Goal: Complete application form

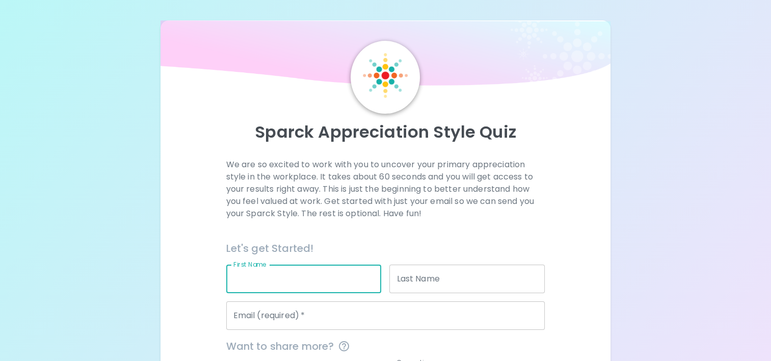
click at [312, 278] on input "First Name" at bounding box center [303, 279] width 155 height 29
type input "Wiwat"
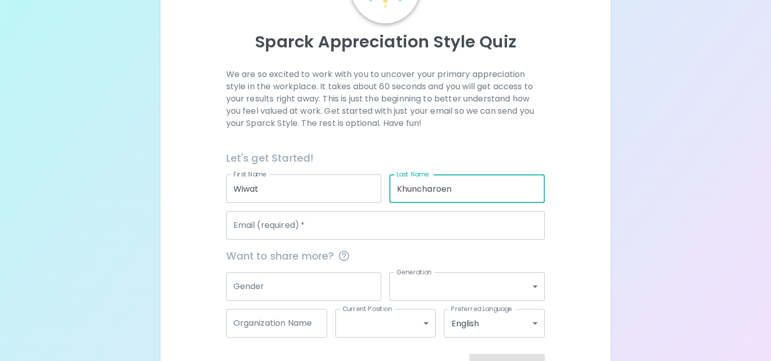
scroll to position [102, 0]
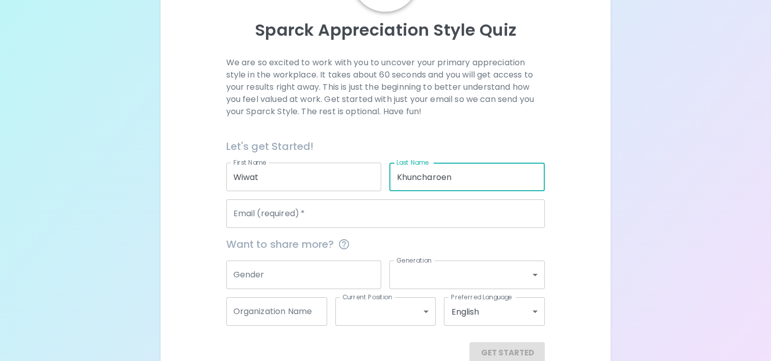
type input "Khuncharoen"
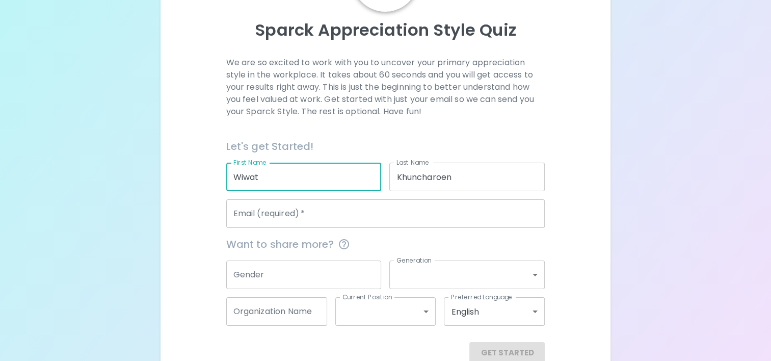
click at [316, 176] on input "Wiwat" at bounding box center [303, 177] width 155 height 29
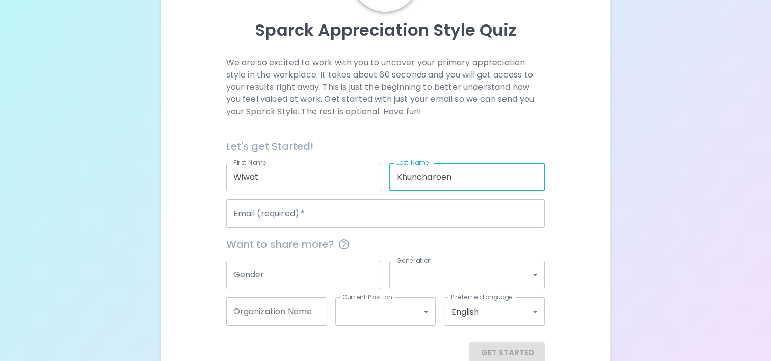
click at [400, 172] on input "Khuncharoen" at bounding box center [466, 177] width 155 height 29
click at [642, 192] on div "Sparck Appreciation Style Quiz We are so excited to work with you to uncover yo…" at bounding box center [385, 141] width 771 height 486
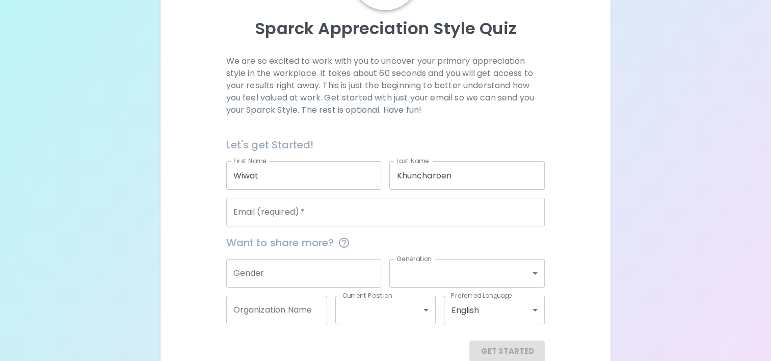
scroll to position [124, 0]
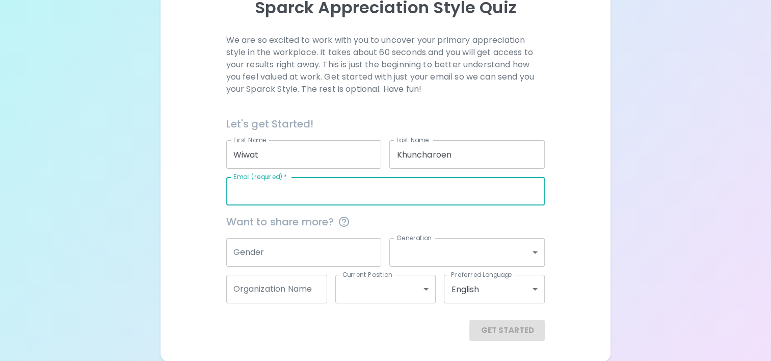
click at [317, 191] on input "Email (required)   *" at bounding box center [385, 191] width 319 height 29
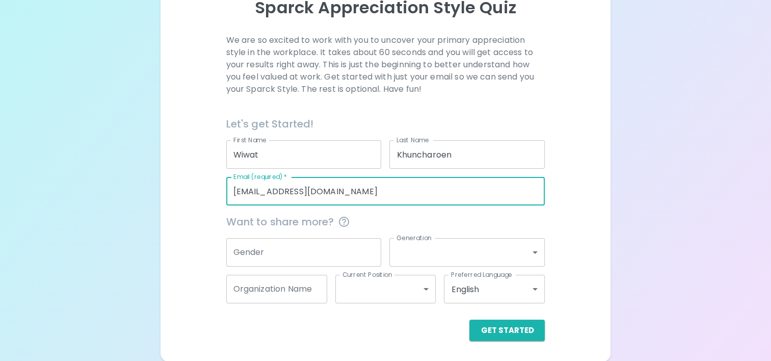
type input "[EMAIL_ADDRESS][DOMAIN_NAME]"
click at [322, 252] on input "Gender" at bounding box center [303, 252] width 155 height 29
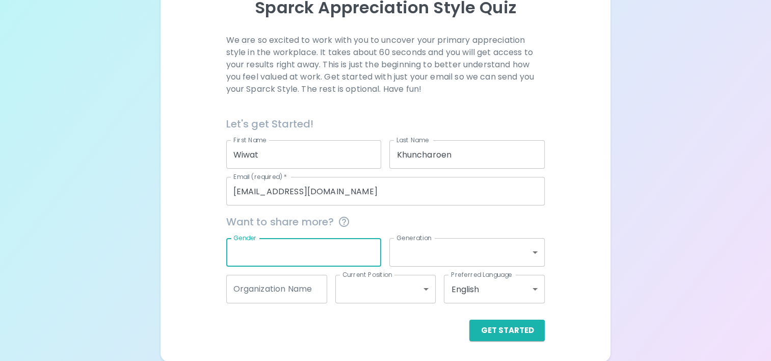
click at [321, 252] on input "Gender" at bounding box center [303, 252] width 155 height 29
click at [575, 209] on div "We are so excited to work with you to uncover your primary appreciation style i…" at bounding box center [386, 187] width 426 height 307
click at [328, 241] on input "Gender" at bounding box center [303, 252] width 155 height 29
type input "[DEMOGRAPHIC_DATA]"
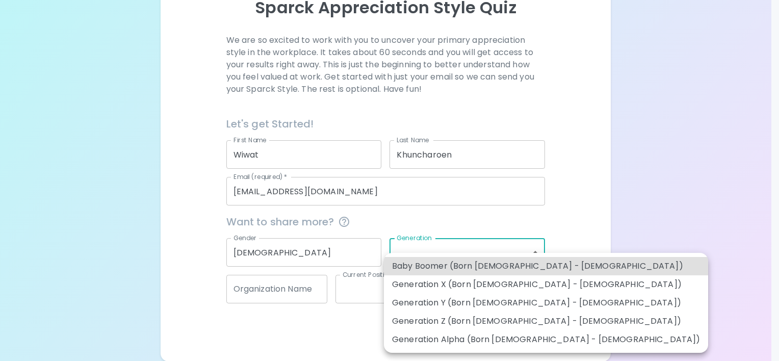
click at [532, 249] on body "Sparck Appreciation Style Quiz We are so excited to work with you to uncover yo…" at bounding box center [389, 119] width 779 height 486
click at [501, 303] on li "Generation Y (Born [DEMOGRAPHIC_DATA] - [DEMOGRAPHIC_DATA])" at bounding box center [546, 303] width 324 height 18
type input "generation_y"
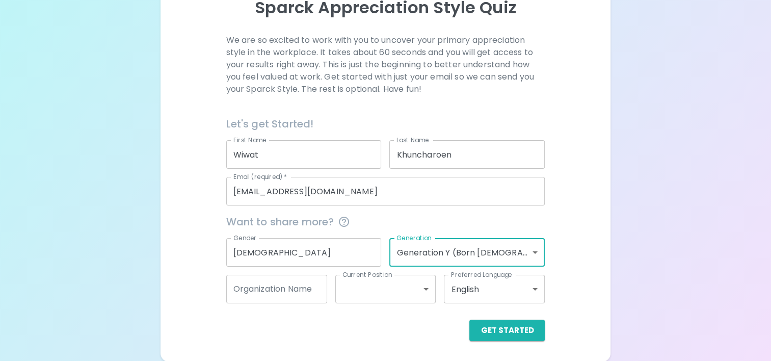
click at [622, 248] on div "Sparck Appreciation Style Quiz We are so excited to work with you to uncover yo…" at bounding box center [385, 119] width 771 height 486
click at [304, 281] on input "Organization Name" at bounding box center [276, 289] width 101 height 29
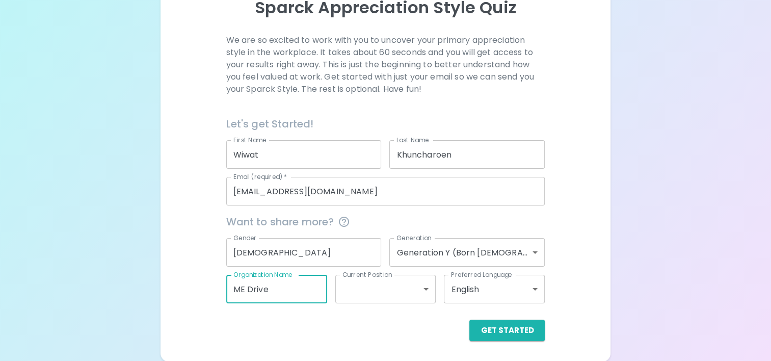
drag, startPoint x: 293, startPoint y: 286, endPoint x: 108, endPoint y: 286, distance: 184.5
click at [108, 286] on div "Sparck Appreciation Style Quiz We are so excited to work with you to uncover yo…" at bounding box center [385, 119] width 771 height 486
paste input "Drive FOF & MRB Maintenance Engineering"
drag, startPoint x: 319, startPoint y: 287, endPoint x: 261, endPoint y: 291, distance: 57.7
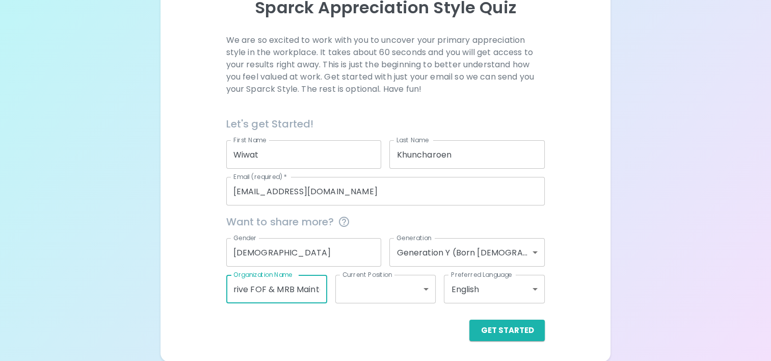
click at [261, 291] on input "Drive FOF & MRB Maintenance Engineering" at bounding box center [276, 289] width 101 height 29
click at [294, 286] on input "Drive FOF & MRB Maintenance Engineering" at bounding box center [276, 289] width 101 height 29
click at [290, 289] on input "Drive FOF & MRB Maintenance Engineering" at bounding box center [276, 289] width 101 height 29
click at [295, 290] on input "Drive FOF & MRB Maintenance Engineering" at bounding box center [276, 289] width 101 height 29
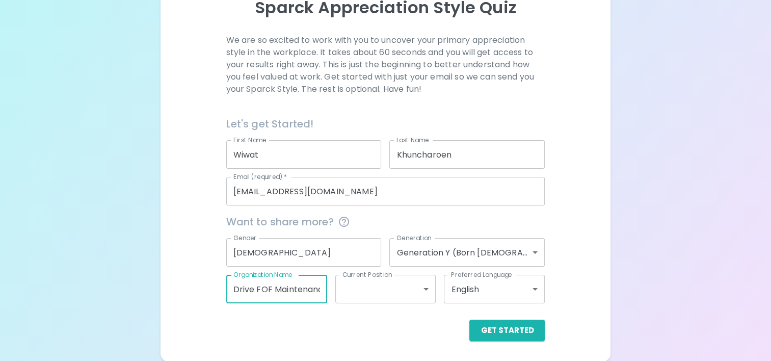
click at [273, 289] on input "Drive FOF Maintenance Engineering" at bounding box center [276, 289] width 101 height 29
type input "Drive Maintenance Engineering"
click at [426, 287] on body "Sparck Appreciation Style Quiz We are so excited to work with you to uncover yo…" at bounding box center [385, 119] width 771 height 486
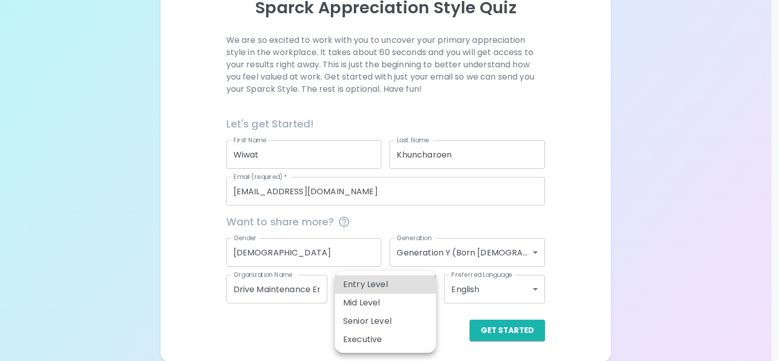
click at [372, 322] on li "Senior Level" at bounding box center [385, 321] width 101 height 18
type input "senior_level"
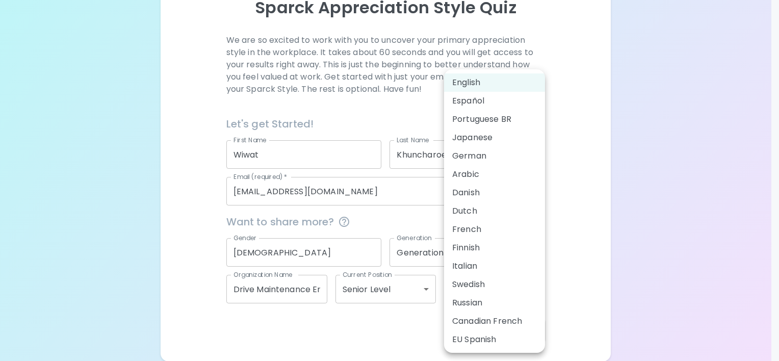
click at [540, 288] on body "Sparck Appreciation Style Quiz We are so excited to work with you to uncover yo…" at bounding box center [389, 119] width 779 height 486
click at [608, 271] on div at bounding box center [389, 180] width 779 height 361
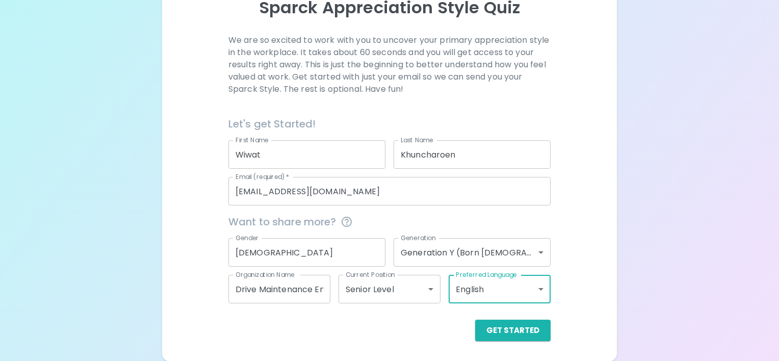
click at [424, 285] on body "Sparck Appreciation Style Quiz We are so excited to work with you to uncover yo…" at bounding box center [389, 119] width 779 height 486
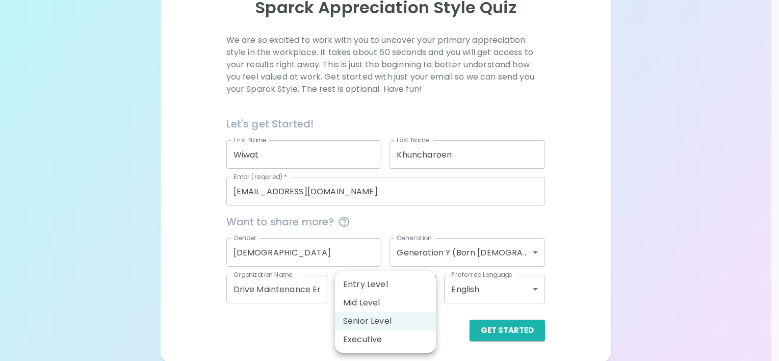
click at [589, 267] on div at bounding box center [389, 180] width 779 height 361
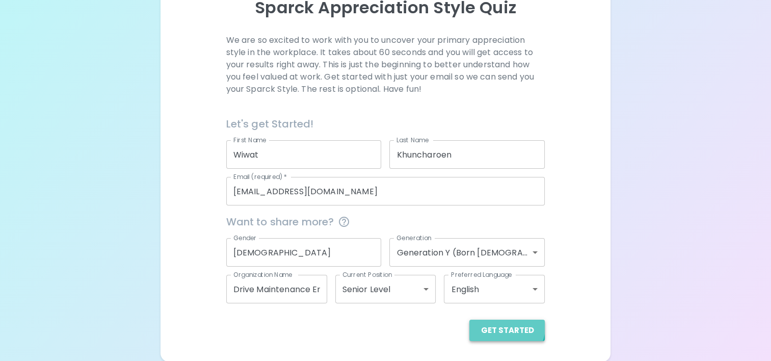
click at [507, 326] on button "Get Started" at bounding box center [506, 330] width 75 height 21
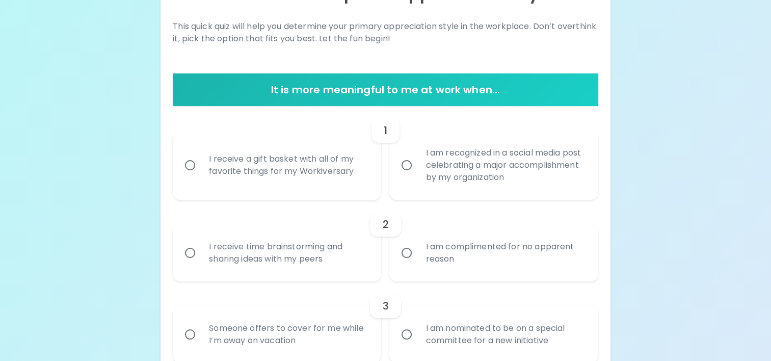
scroll to position [153, 0]
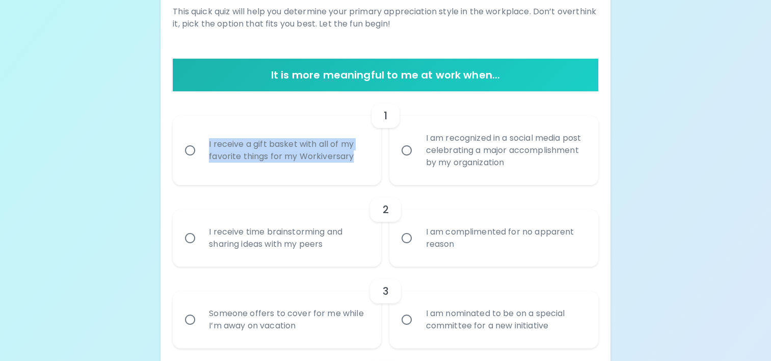
drag, startPoint x: 355, startPoint y: 154, endPoint x: 196, endPoint y: 143, distance: 159.5
click at [196, 143] on label "I receive a gift basket with all of my favorite things for my Workiversary" at bounding box center [271, 150] width 208 height 69
copy div "I receive a gift basket with all of my favorite things for my Workiversary"
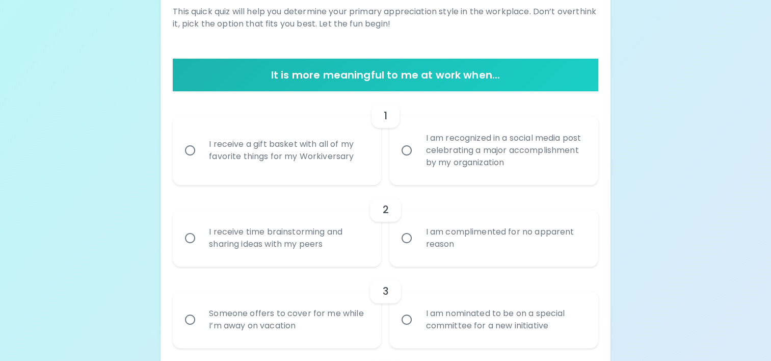
click at [325, 185] on div "2 I receive time brainstorming and sharing ideas with my peers I am complimente…" at bounding box center [386, 226] width 426 height 82
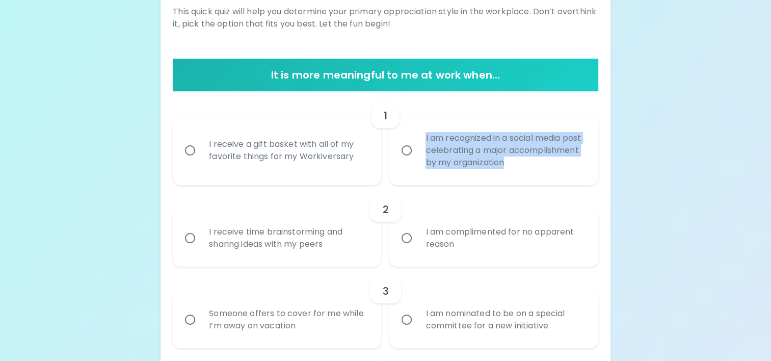
drag, startPoint x: 426, startPoint y: 137, endPoint x: 578, endPoint y: 160, distance: 153.6
click at [578, 160] on div "I am recognized in a social media post celebrating a major accomplishment by my…" at bounding box center [504, 150] width 175 height 61
copy div "I am recognized in a social media post celebrating a major accomplishment by my…"
click at [407, 145] on input "I am recognized in a social media post celebrating a major accomplishment by my…" at bounding box center [406, 150] width 21 height 21
radio input "true"
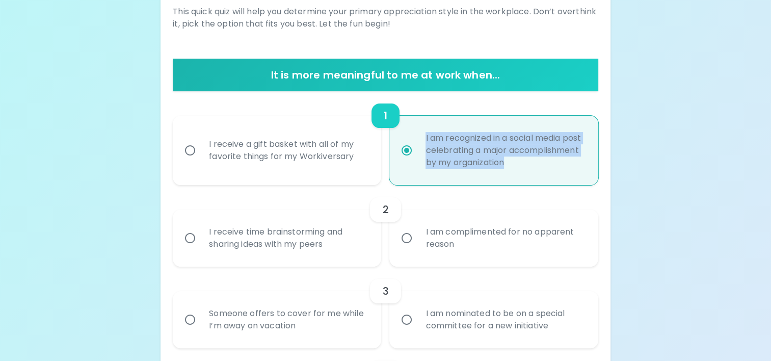
scroll to position [234, 0]
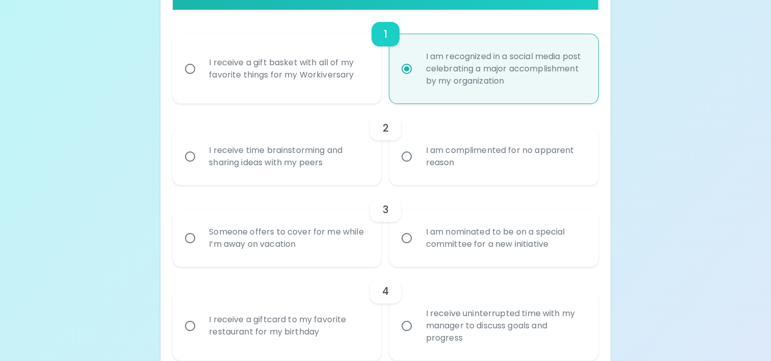
drag, startPoint x: 457, startPoint y: 162, endPoint x: 426, endPoint y: 146, distance: 35.3
click at [426, 146] on div "I am complimented for no apparent reason" at bounding box center [504, 156] width 175 height 49
copy div "I am complimented for no apparent reason"
click at [190, 161] on input "I receive time brainstorming and sharing ideas with my peers" at bounding box center [189, 156] width 21 height 21
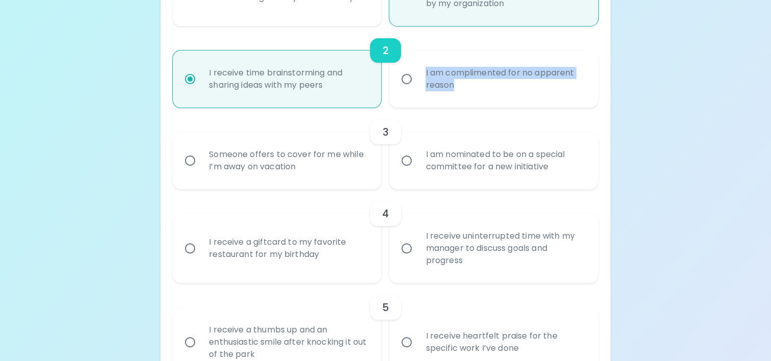
scroll to position [316, 0]
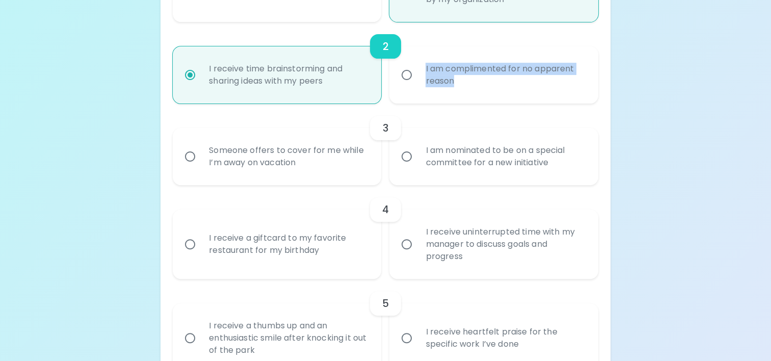
radio input "true"
click at [206, 149] on div "Someone offers to cover for me while I’m away on vacation" at bounding box center [288, 156] width 175 height 49
click at [201, 149] on input "Someone offers to cover for me while I’m away on vacation" at bounding box center [189, 156] width 21 height 21
radio input "false"
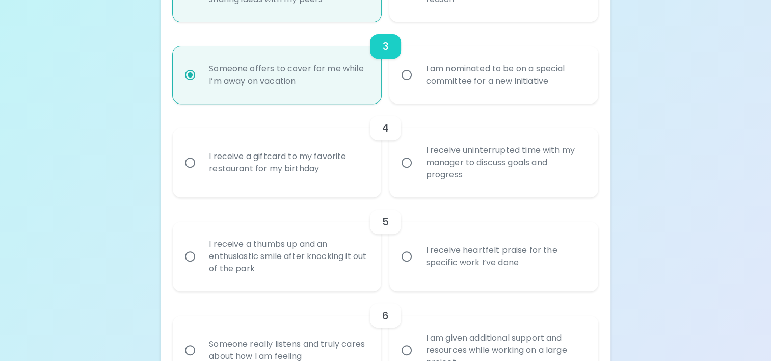
scroll to position [296, 0]
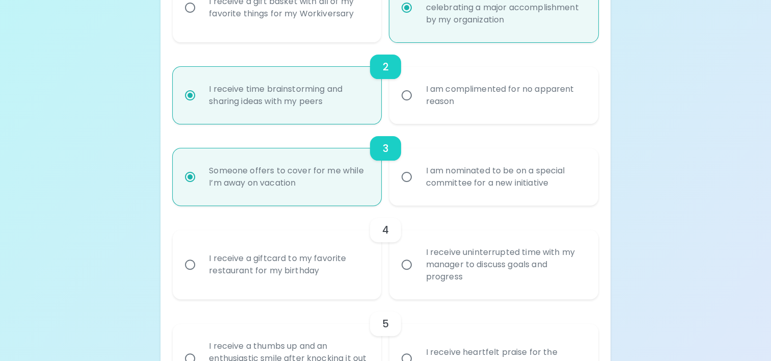
radio input "true"
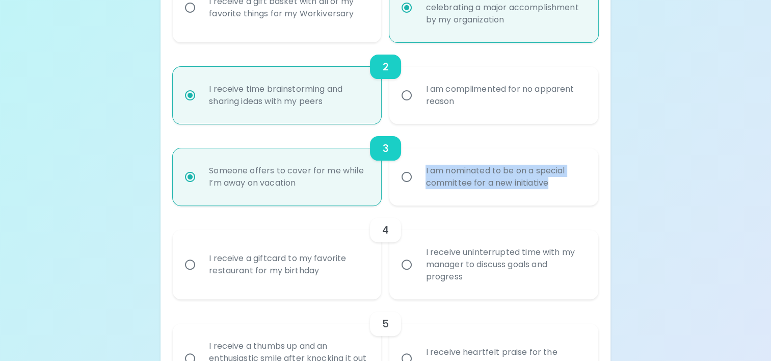
drag, startPoint x: 560, startPoint y: 181, endPoint x: 425, endPoint y: 173, distance: 134.8
click at [425, 173] on div "I am nominated to be on a special committee for a new initiative" at bounding box center [504, 176] width 175 height 49
copy div "I am nominated to be on a special committee for a new initiative"
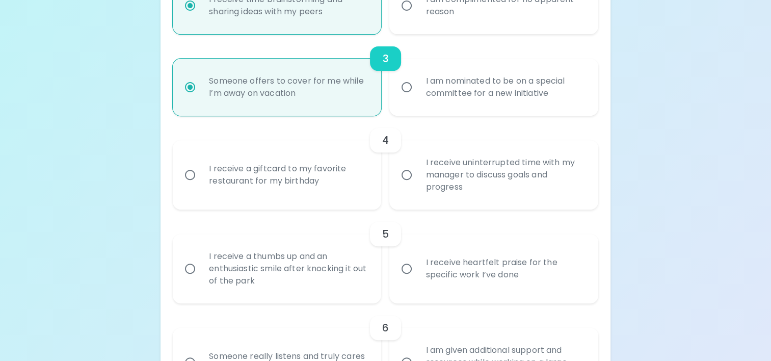
scroll to position [449, 0]
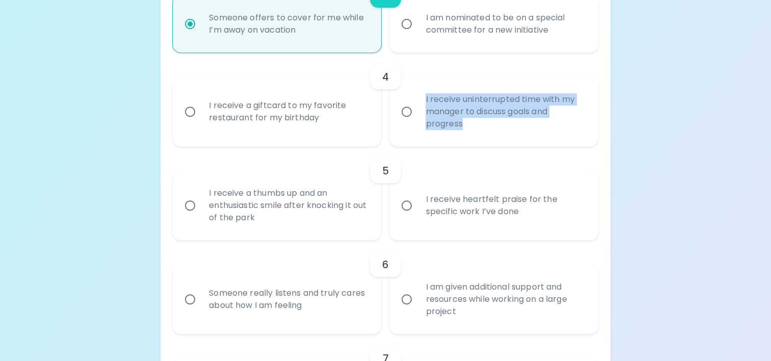
drag, startPoint x: 464, startPoint y: 120, endPoint x: 422, endPoint y: 95, distance: 49.6
click at [422, 95] on div "I receive uninterrupted time with my manager to discuss goals and progress" at bounding box center [504, 111] width 175 height 61
copy div "I receive uninterrupted time with my manager to discuss goals and progress"
click at [467, 145] on label "I receive uninterrupted time with my manager to discuss goals and progress" at bounding box center [488, 111] width 208 height 69
click at [417, 122] on input "I receive uninterrupted time with my manager to discuss goals and progress" at bounding box center [406, 111] width 21 height 21
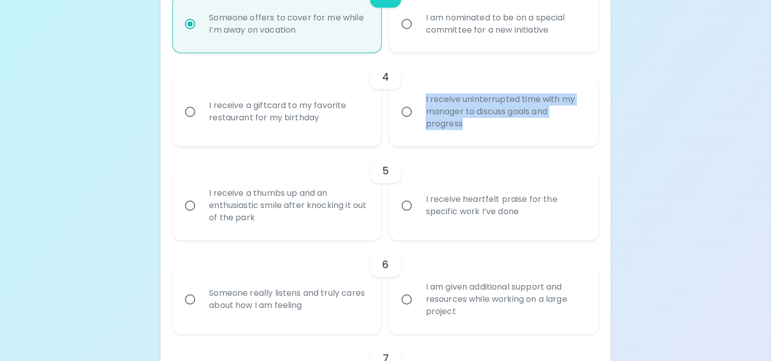
radio input "false"
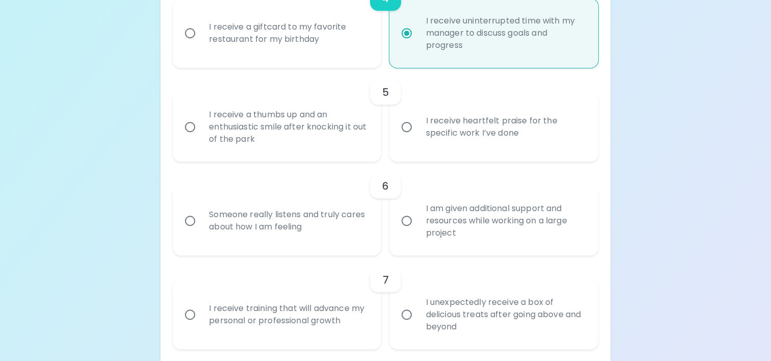
scroll to position [428, 0]
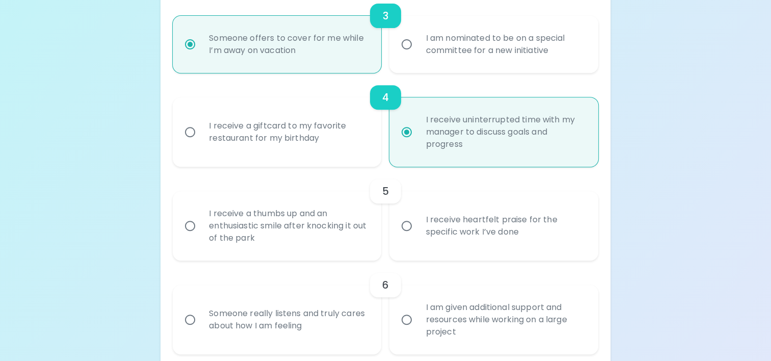
radio input "true"
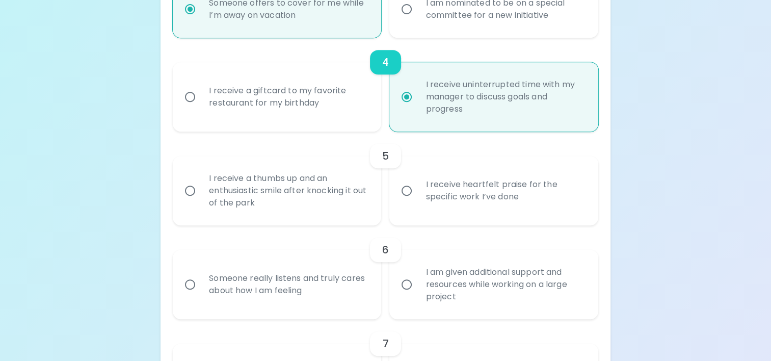
scroll to position [479, 0]
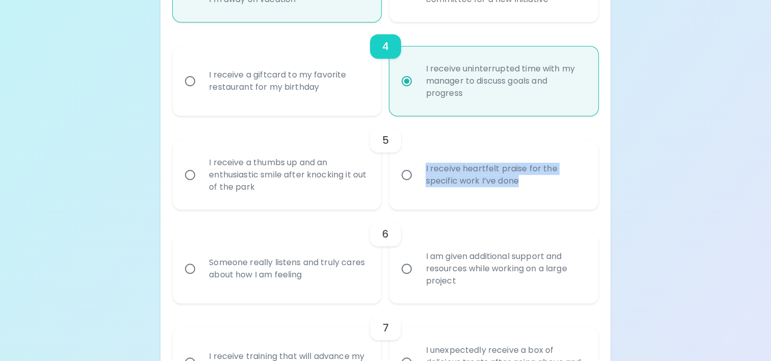
drag, startPoint x: 520, startPoint y: 180, endPoint x: 426, endPoint y: 167, distance: 94.8
click at [426, 167] on div "I receive heartfelt praise for the specific work I’ve done" at bounding box center [504, 174] width 175 height 49
copy div "I receive heartfelt praise for the specific work I’ve done"
click at [315, 211] on div "6 Someone really listens and truly cares about how I am feeling I am given addi…" at bounding box center [386, 256] width 426 height 94
click at [408, 170] on input "I receive heartfelt praise for the specific work I’ve done" at bounding box center [406, 174] width 21 height 21
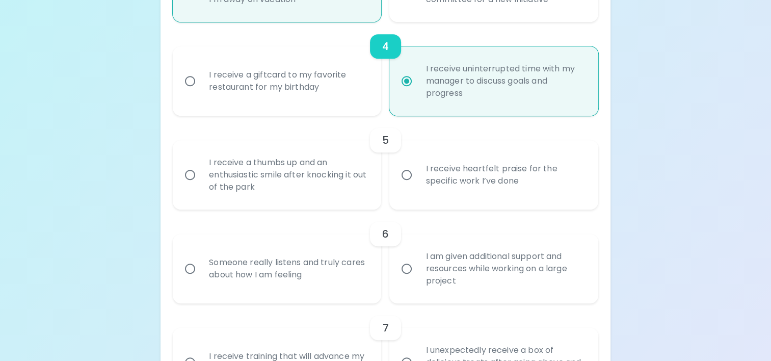
radio input "false"
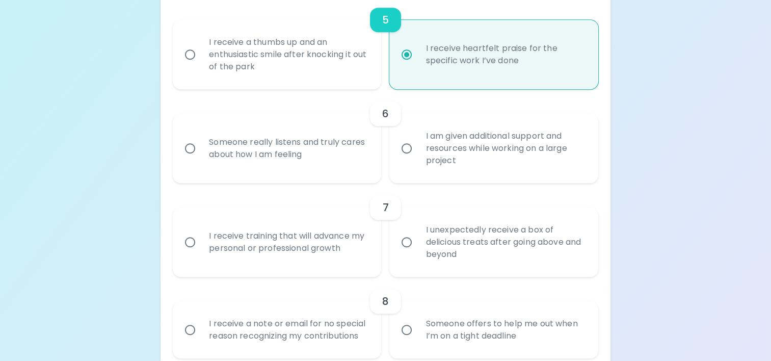
scroll to position [610, 0]
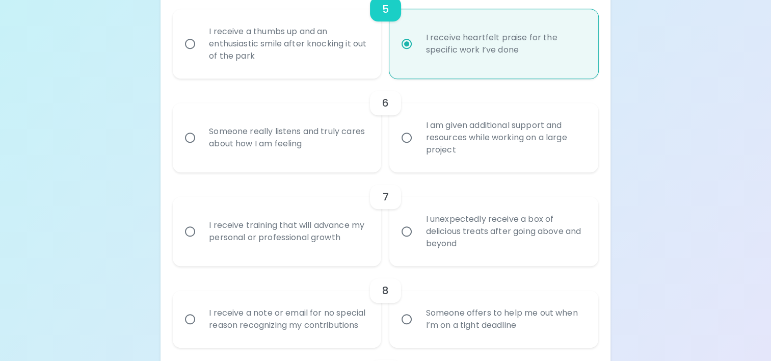
radio input "true"
click at [223, 128] on div "Someone really listens and truly cares about how I am feeling" at bounding box center [288, 137] width 175 height 49
click at [201, 128] on input "Someone really listens and truly cares about how I am feeling" at bounding box center [189, 137] width 21 height 21
radio input "false"
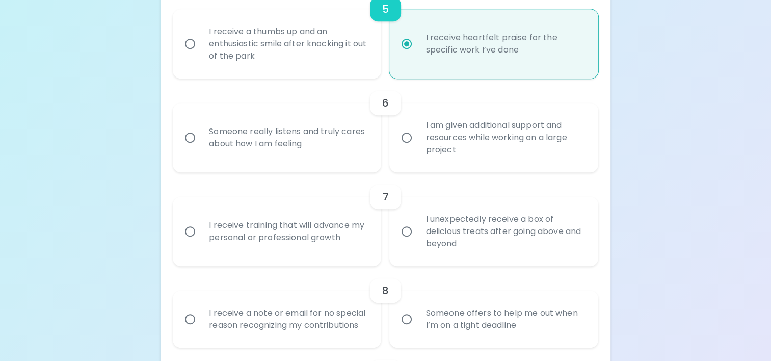
radio input "false"
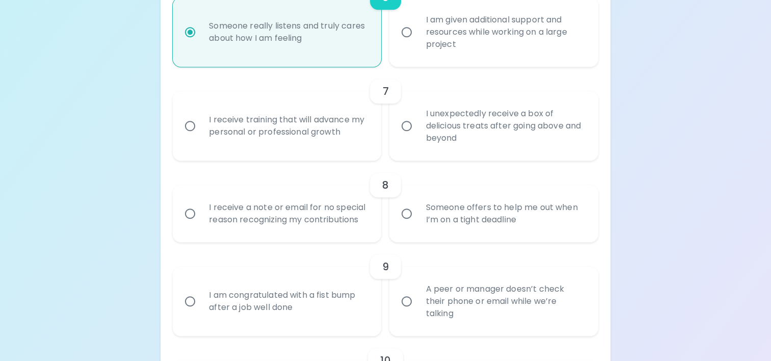
scroll to position [641, 0]
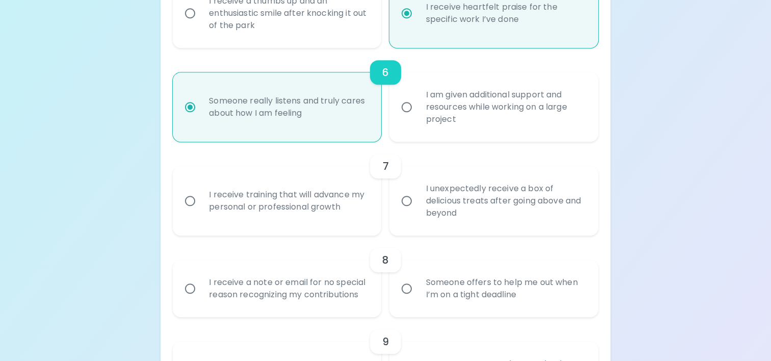
radio input "true"
click at [242, 202] on div "I receive training that will advance my personal or professional growth" at bounding box center [288, 200] width 175 height 49
click at [201, 202] on input "I receive training that will advance my personal or professional growth" at bounding box center [189, 200] width 21 height 21
radio input "false"
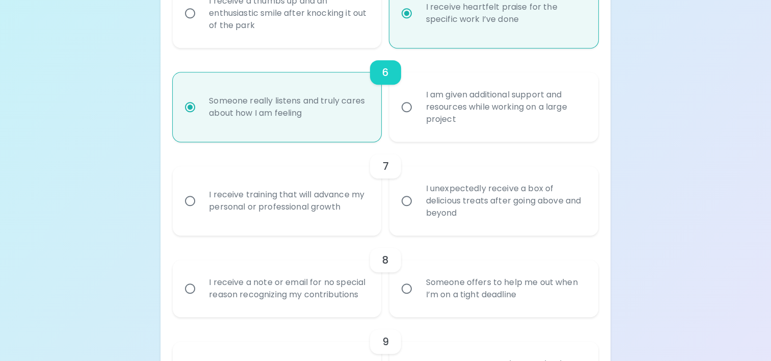
radio input "false"
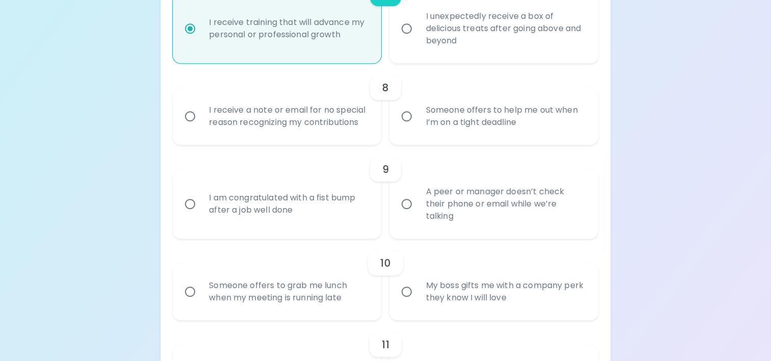
scroll to position [824, 0]
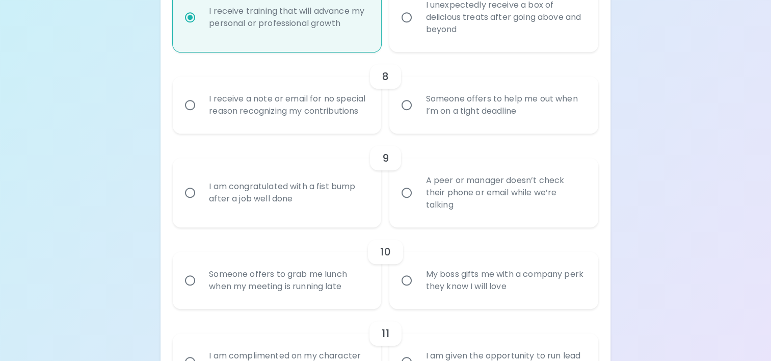
radio input "true"
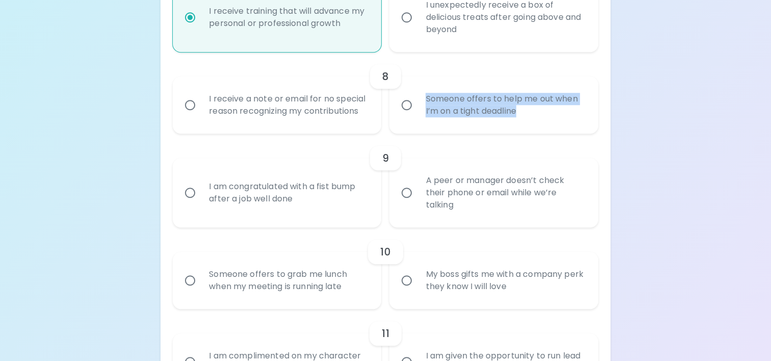
drag, startPoint x: 519, startPoint y: 111, endPoint x: 425, endPoint y: 95, distance: 95.7
click at [425, 95] on div "Someone offers to help me out when I’m on a tight deadline" at bounding box center [504, 105] width 175 height 49
copy div "Someone offers to help me out when I’m on a tight deadline"
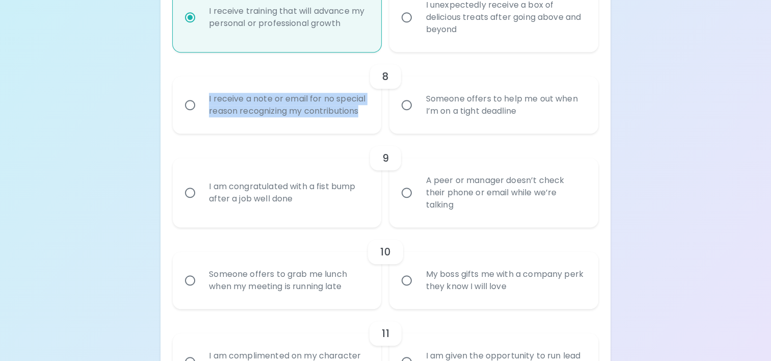
drag, startPoint x: 206, startPoint y: 90, endPoint x: 359, endPoint y: 112, distance: 154.6
click at [359, 112] on div "I receive a note or email for no special reason recognizing my contributions" at bounding box center [288, 105] width 175 height 49
copy div "I receive a note or email for no special reason recognizing my contributions"
click at [406, 96] on input "Someone offers to help me out when I’m on a tight deadline" at bounding box center [406, 104] width 21 height 21
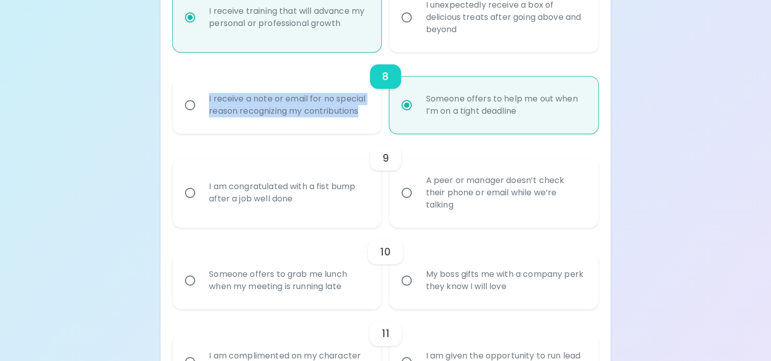
radio input "false"
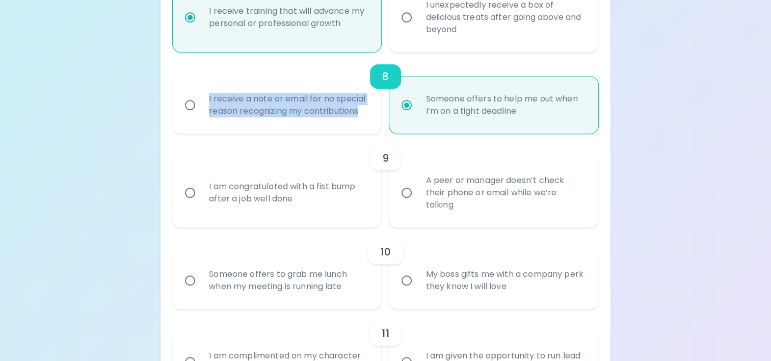
radio input "false"
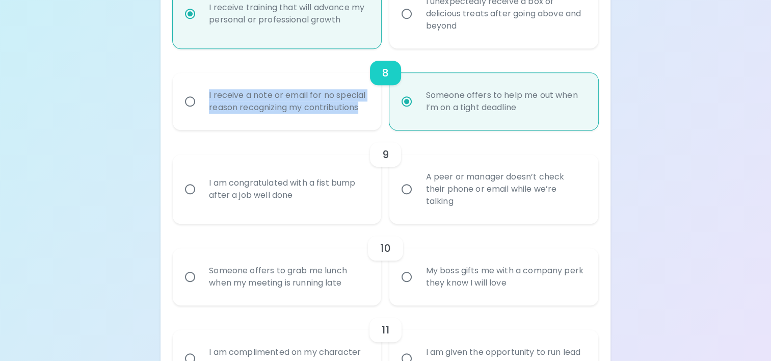
scroll to position [906, 0]
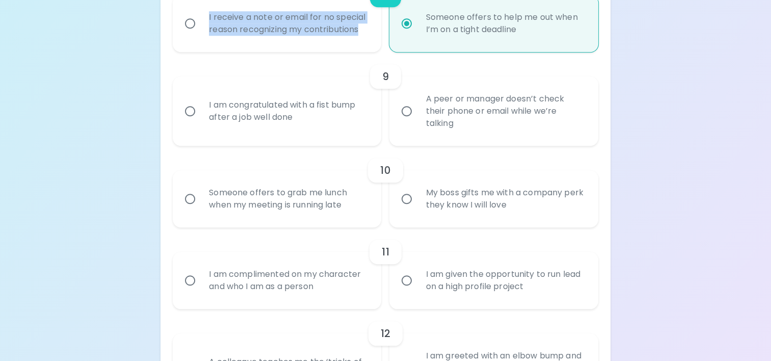
radio input "true"
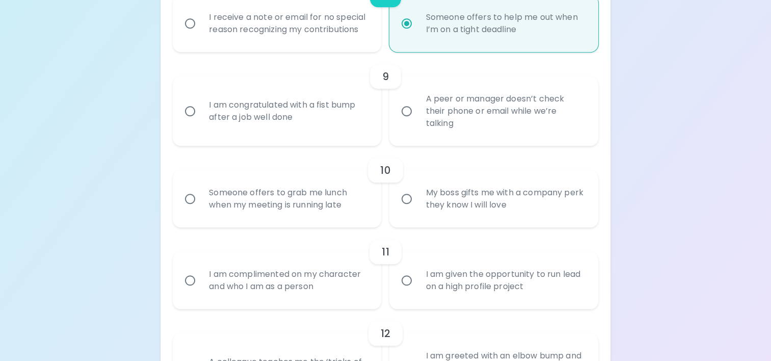
drag, startPoint x: 296, startPoint y: 117, endPoint x: 206, endPoint y: 106, distance: 89.8
click at [206, 106] on div "I am congratulated with a fist bump after a job well done" at bounding box center [288, 111] width 175 height 49
copy div "I am congratulated with a fist bump after a job well done"
click at [467, 121] on div "A peer or manager doesn’t check their phone or email while we’re talking" at bounding box center [504, 111] width 175 height 61
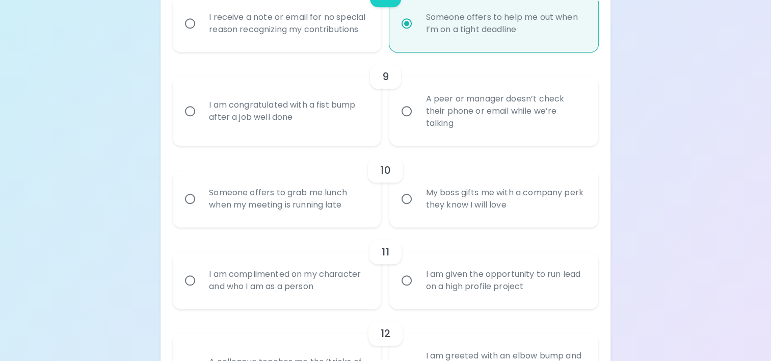
click at [417, 121] on input "A peer or manager doesn’t check their phone or email while we’re talking" at bounding box center [406, 110] width 21 height 21
radio input "false"
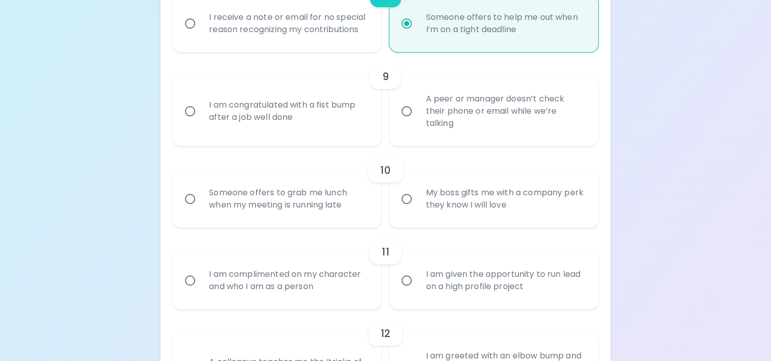
radio input "false"
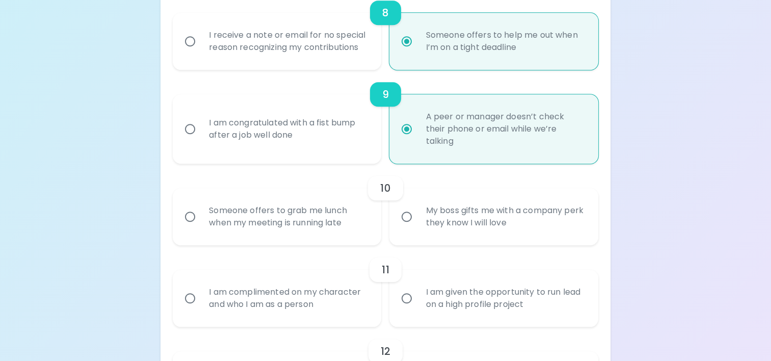
scroll to position [885, 0]
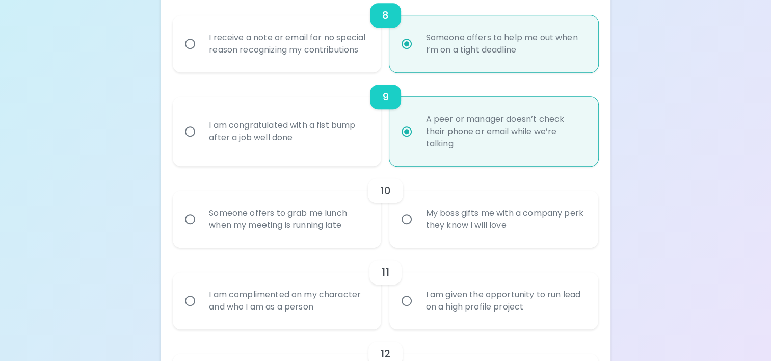
radio input "true"
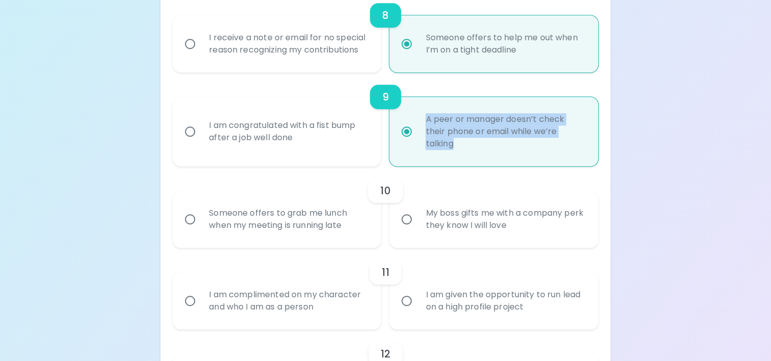
drag, startPoint x: 462, startPoint y: 143, endPoint x: 425, endPoint y: 122, distance: 42.4
click at [425, 122] on div "A peer or manager doesn’t check their phone or email while we’re talking" at bounding box center [504, 131] width 175 height 61
copy div "A peer or manager doesn’t check their phone or email while we’re talking"
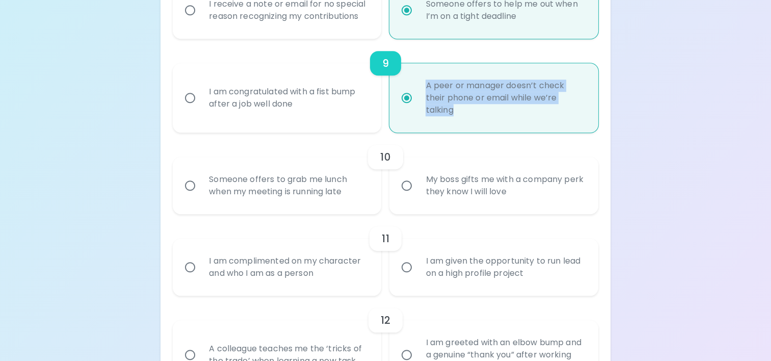
scroll to position [936, 0]
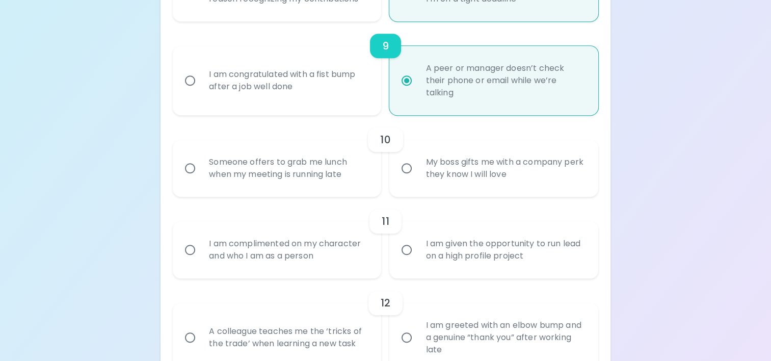
drag, startPoint x: 540, startPoint y: 172, endPoint x: 425, endPoint y: 161, distance: 116.2
click at [425, 161] on div "My boss gifts me with a company perk they know I will love" at bounding box center [504, 168] width 175 height 49
click at [183, 165] on input "Someone offers to grab me lunch when my meeting is running late" at bounding box center [189, 168] width 21 height 21
radio input "false"
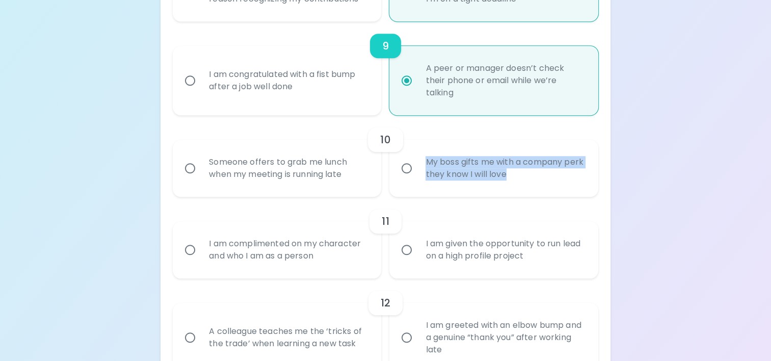
radio input "false"
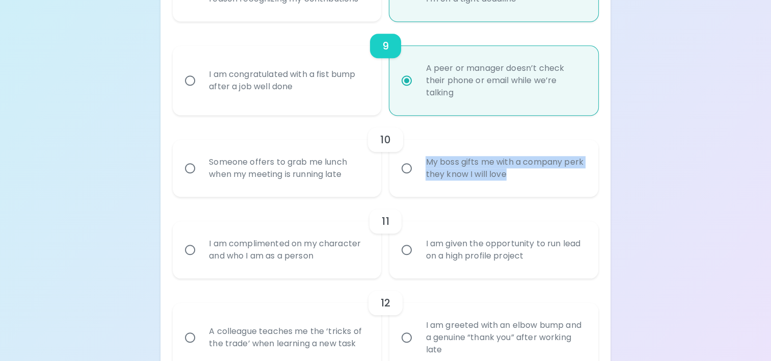
radio input "false"
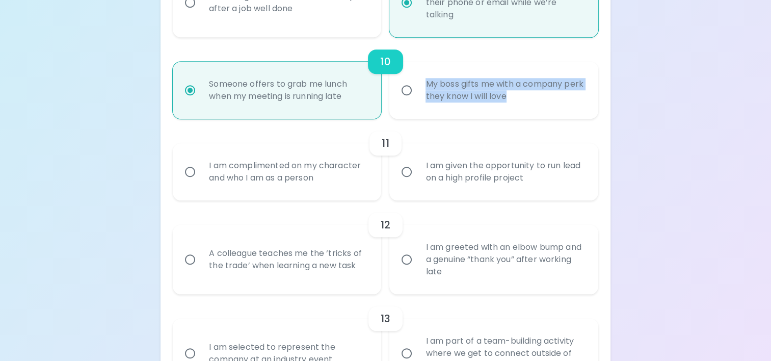
scroll to position [1018, 0]
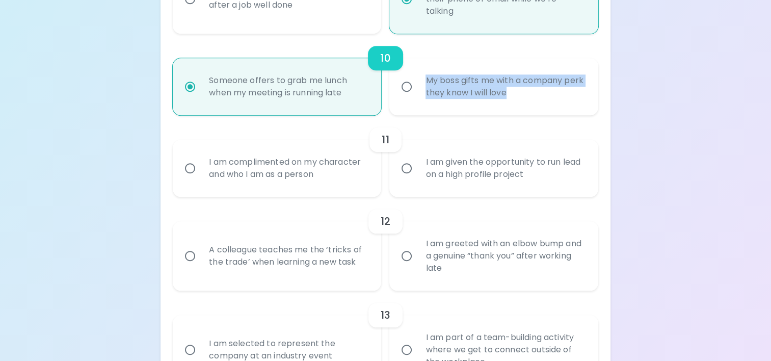
radio input "true"
click at [588, 116] on div "11 I am complimented on my character and who I am as a person I am given the op…" at bounding box center [386, 156] width 426 height 82
click at [230, 167] on div "I am complimented on my character and who I am as a person" at bounding box center [288, 168] width 175 height 49
click at [201, 167] on input "I am complimented on my character and who I am as a person" at bounding box center [189, 168] width 21 height 21
radio input "false"
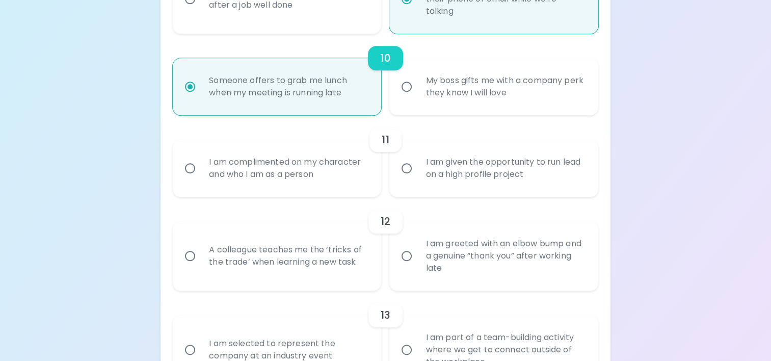
radio input "false"
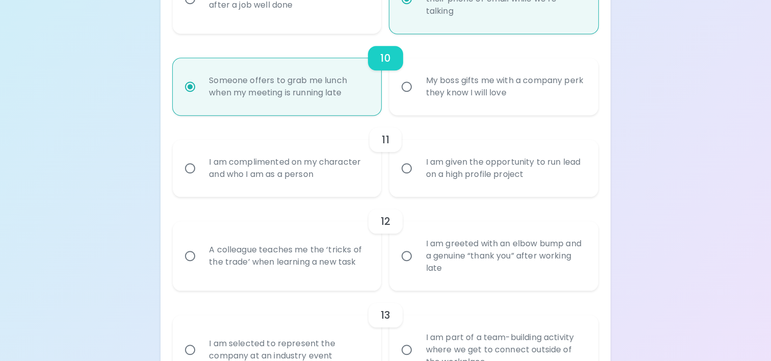
radio input "false"
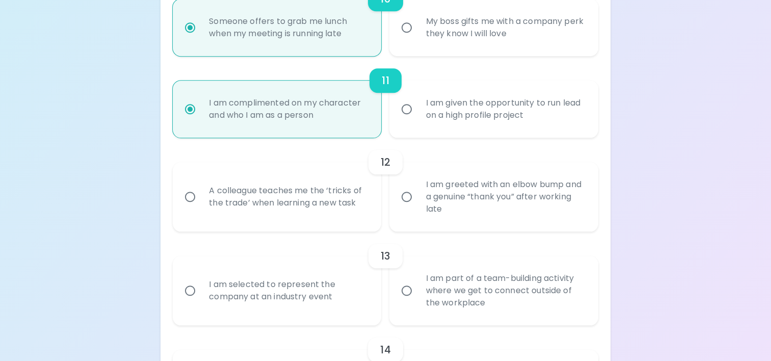
scroll to position [1099, 0]
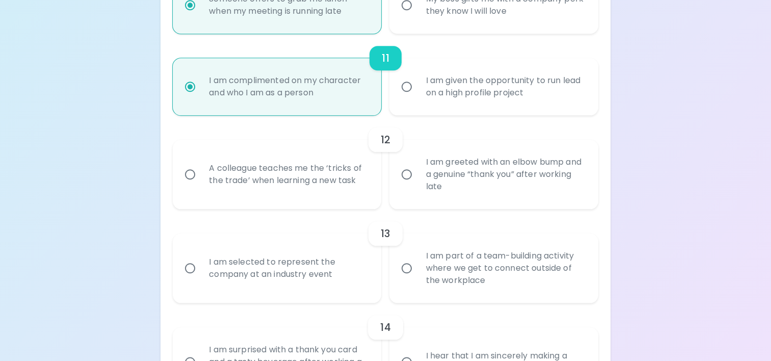
radio input "true"
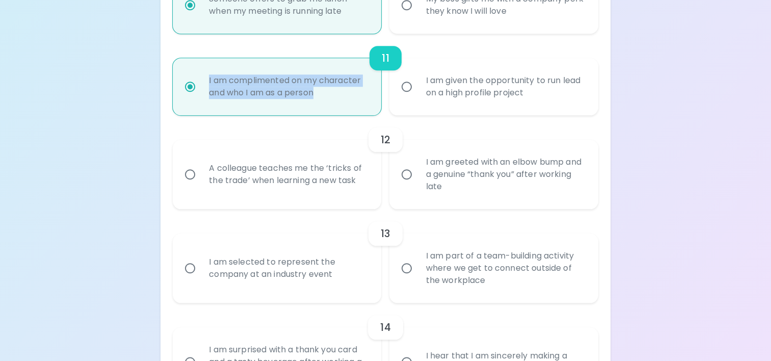
drag, startPoint x: 317, startPoint y: 88, endPoint x: 209, endPoint y: 81, distance: 107.8
click at [209, 81] on div "I am complimented on my character and who I am as a person" at bounding box center [288, 86] width 175 height 49
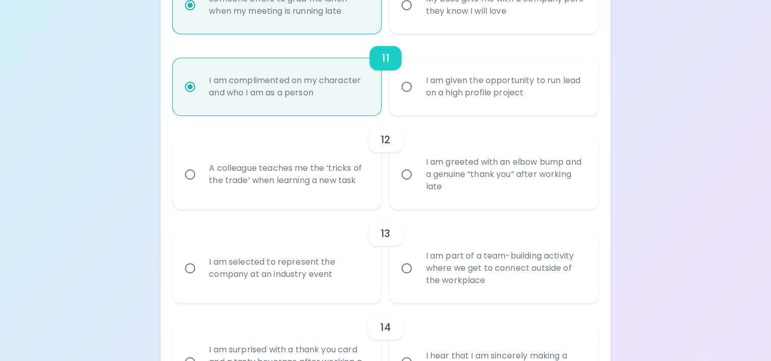
click at [210, 212] on div "13 I am selected to represent the company at an industry event I am part of a t…" at bounding box center [386, 256] width 426 height 94
click at [232, 171] on div "A colleague teaches me the ‘tricks of the trade’ when learning a new task" at bounding box center [288, 174] width 175 height 49
click at [201, 171] on input "A colleague teaches me the ‘tricks of the trade’ when learning a new task" at bounding box center [189, 174] width 21 height 21
radio input "false"
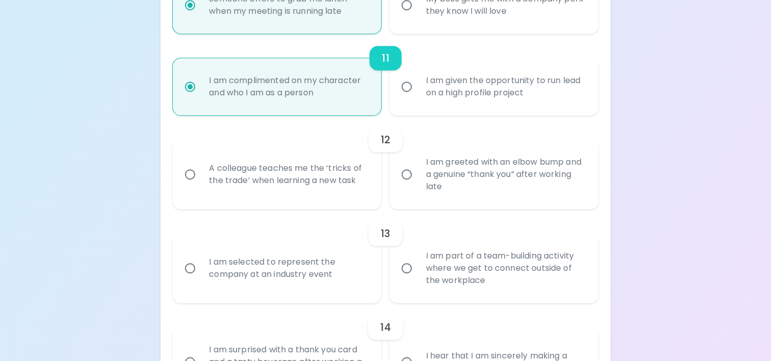
radio input "false"
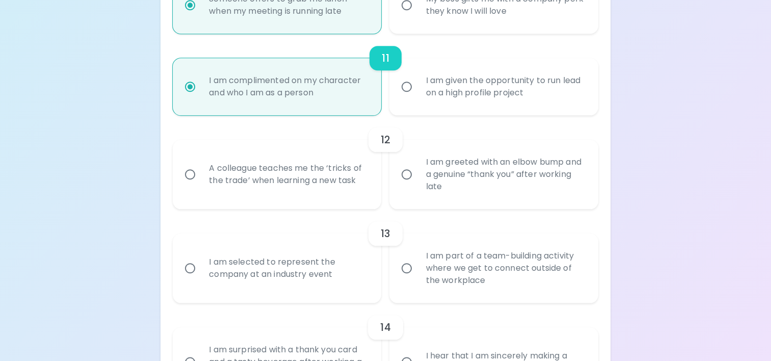
radio input "false"
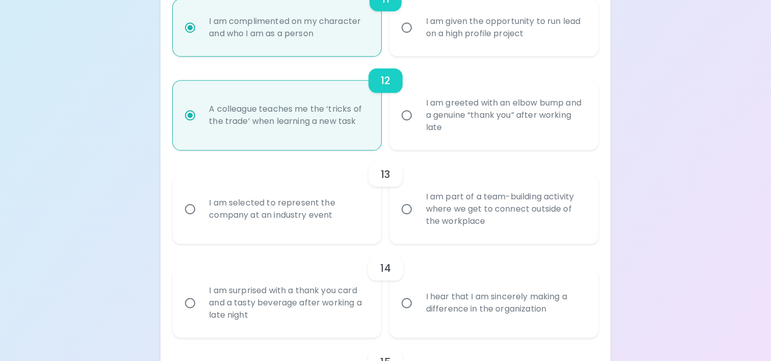
scroll to position [1181, 0]
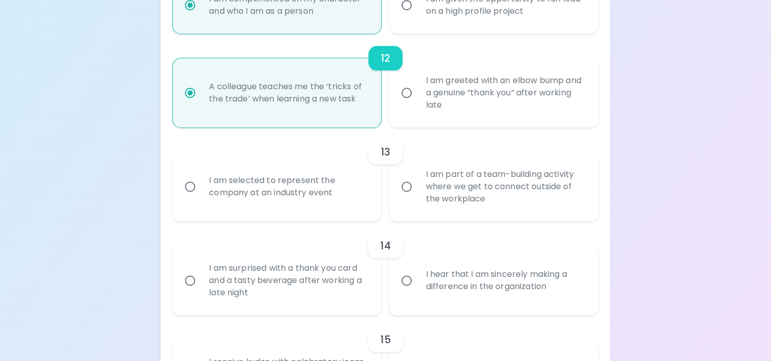
radio input "true"
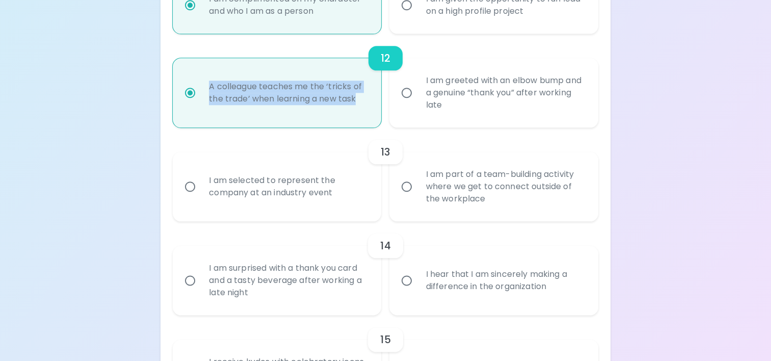
drag, startPoint x: 362, startPoint y: 93, endPoint x: 208, endPoint y: 80, distance: 155.1
click at [208, 80] on div "A colleague teaches me the ‘tricks of the trade’ when learning a new task" at bounding box center [288, 92] width 175 height 49
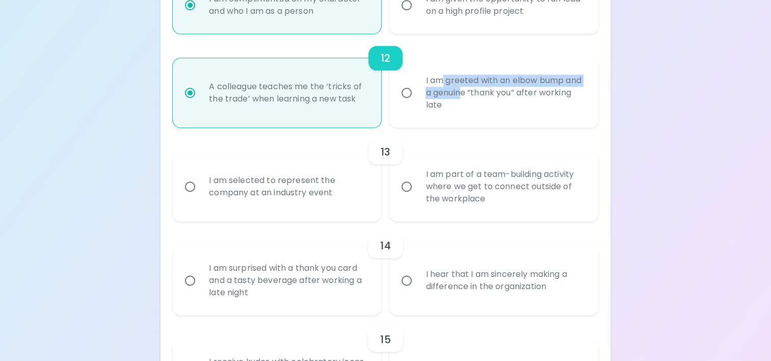
drag, startPoint x: 482, startPoint y: 98, endPoint x: 440, endPoint y: 82, distance: 45.3
click at [440, 82] on div "I am greeted with an elbow bump and a genuine “thank you” after working late" at bounding box center [504, 92] width 175 height 61
drag, startPoint x: 440, startPoint y: 82, endPoint x: 420, endPoint y: 78, distance: 20.1
click at [420, 78] on div "I am greeted with an elbow bump and a genuine “thank you” after working late" at bounding box center [504, 92] width 175 height 61
click at [257, 147] on div "13" at bounding box center [386, 152] width 426 height 24
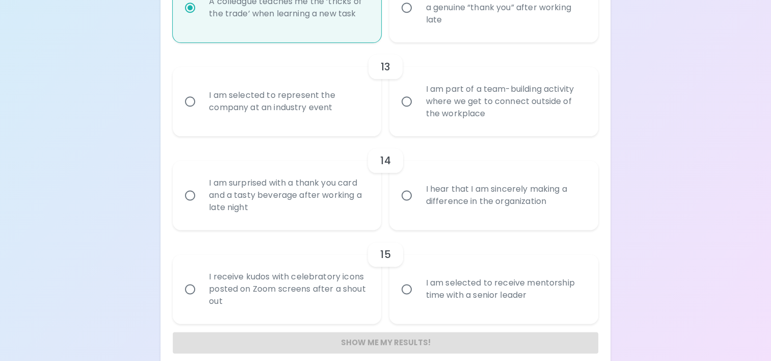
scroll to position [1278, 0]
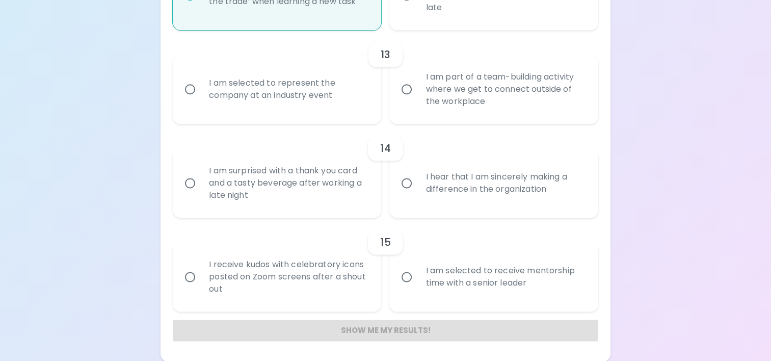
click at [406, 83] on input "I am part of a team-building activity where we get to connect outside of the wo…" at bounding box center [406, 88] width 21 height 21
radio input "false"
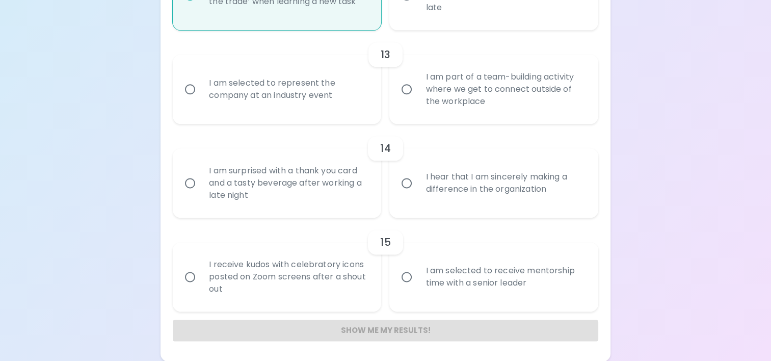
radio input "false"
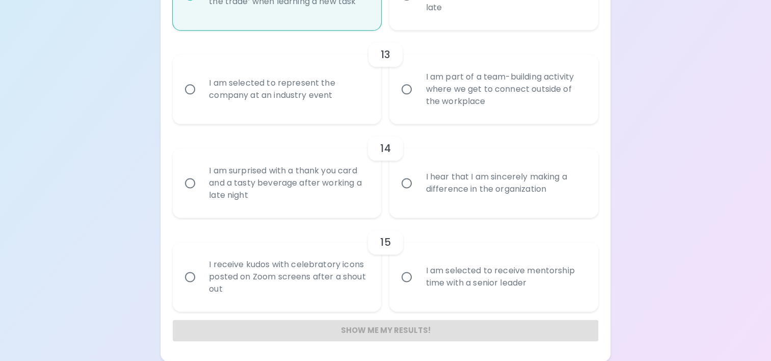
radio input "false"
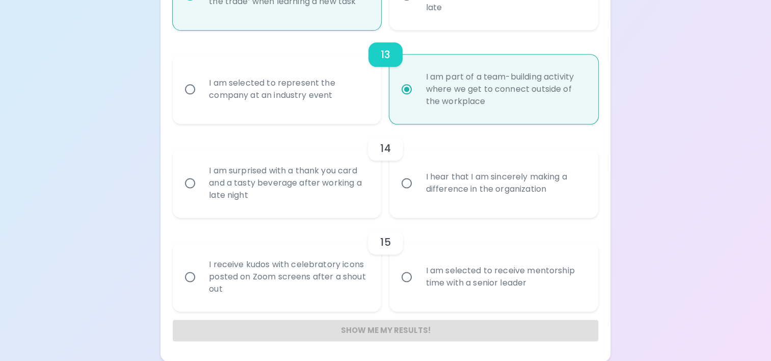
radio input "true"
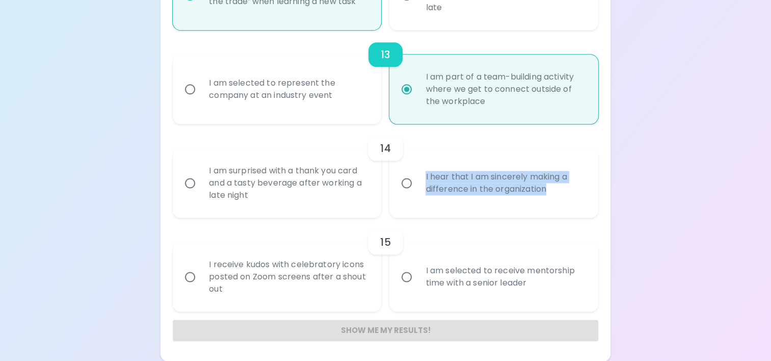
drag, startPoint x: 562, startPoint y: 191, endPoint x: 418, endPoint y: 178, distance: 144.8
click at [418, 178] on div "I hear that I am sincerely making a difference in the organization" at bounding box center [504, 183] width 175 height 49
click at [410, 184] on input "I hear that I am sincerely making a difference in the organization" at bounding box center [406, 182] width 21 height 21
radio input "false"
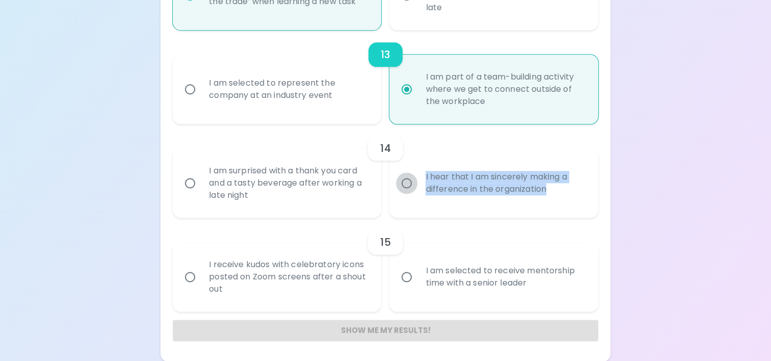
radio input "false"
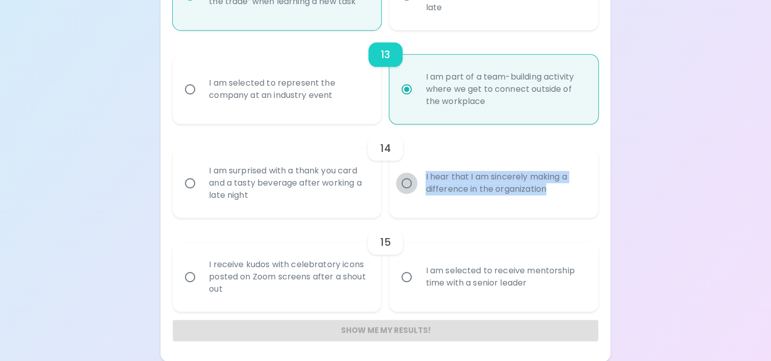
radio input "false"
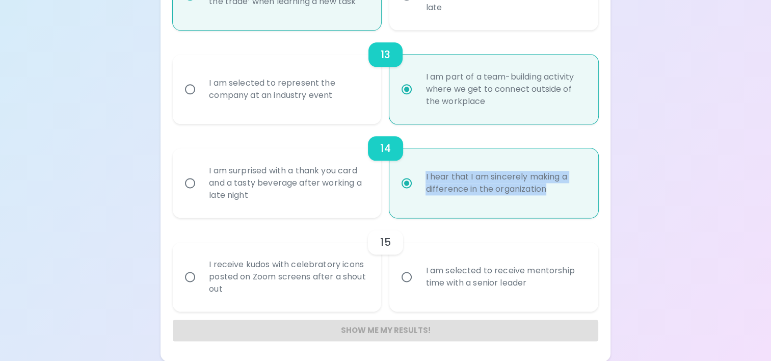
radio input "true"
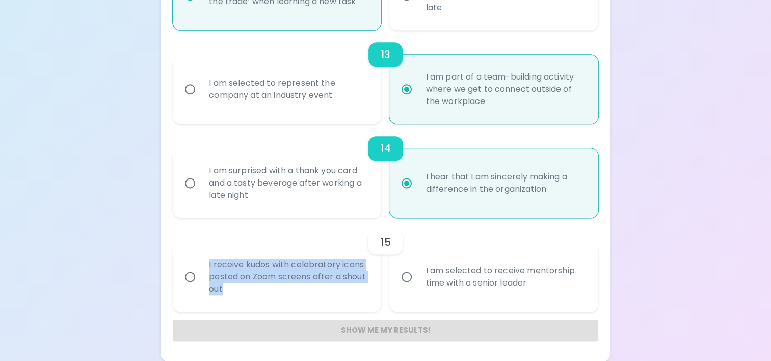
drag, startPoint x: 226, startPoint y: 284, endPoint x: 209, endPoint y: 267, distance: 23.8
click at [209, 267] on div "I receive kudos with celebratory icons posted on Zoom screens after a shout out" at bounding box center [288, 276] width 175 height 61
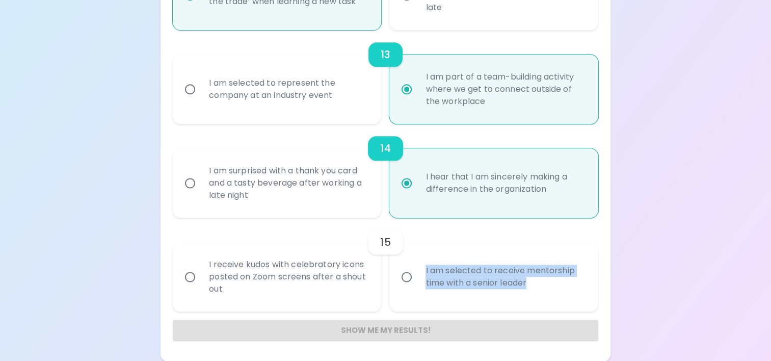
drag, startPoint x: 424, startPoint y: 262, endPoint x: 528, endPoint y: 284, distance: 105.9
click at [528, 284] on div "I am selected to receive mentorship time with a senior leader" at bounding box center [504, 276] width 175 height 49
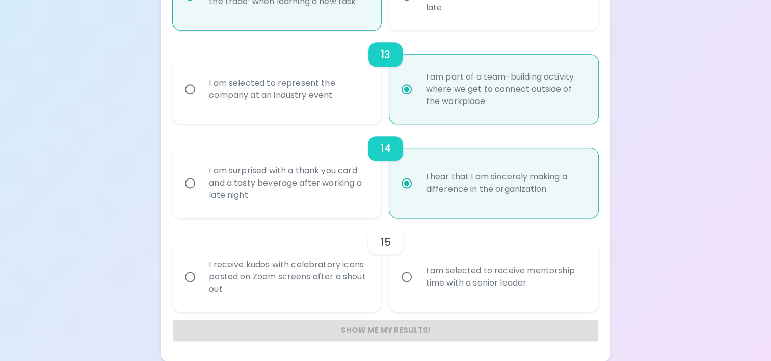
click at [228, 275] on div "I receive kudos with celebratory icons posted on Zoom screens after a shout out" at bounding box center [288, 276] width 175 height 61
click at [201, 275] on input "I receive kudos with celebratory icons posted on Zoom screens after a shout out" at bounding box center [189, 276] width 21 height 21
radio input "false"
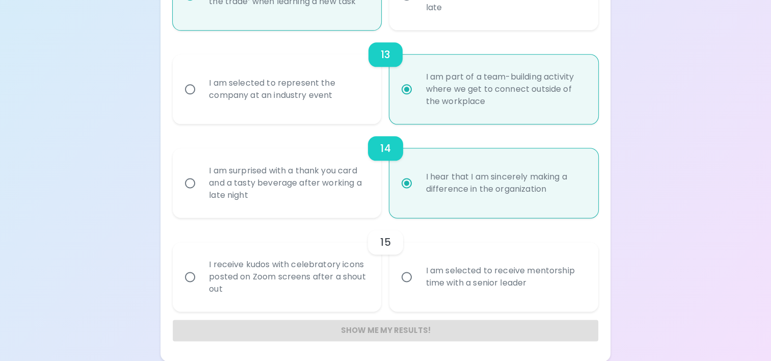
radio input "false"
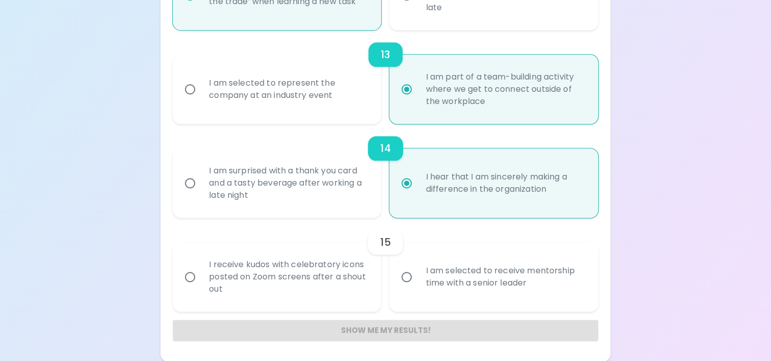
radio input "false"
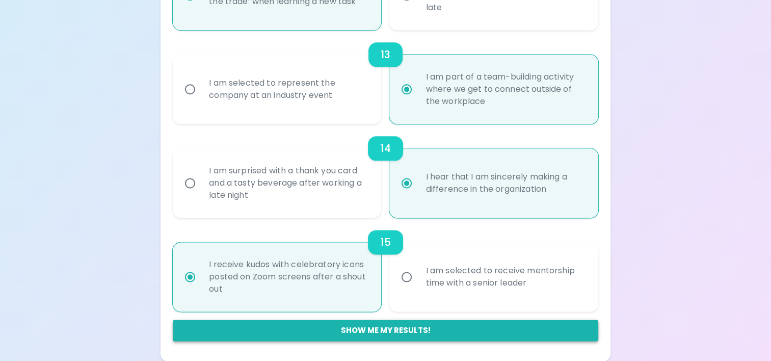
radio input "true"
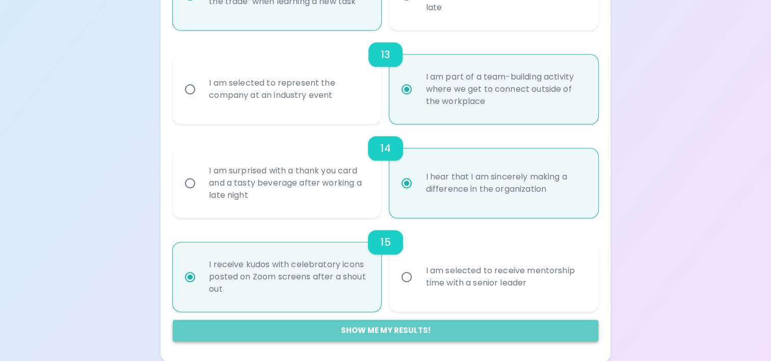
click at [384, 331] on button "Show me my results!" at bounding box center [386, 330] width 426 height 21
radio input "false"
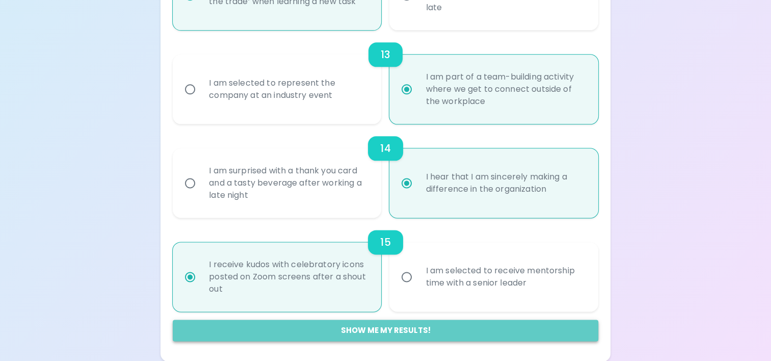
radio input "false"
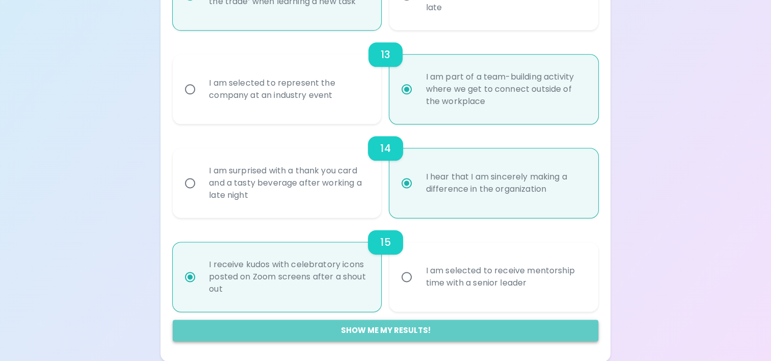
radio input "false"
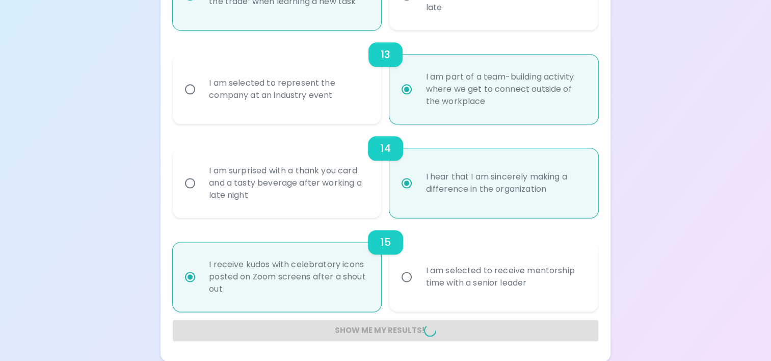
radio input "false"
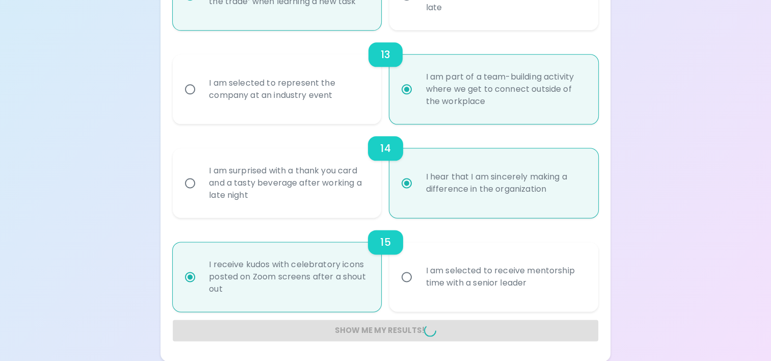
radio input "false"
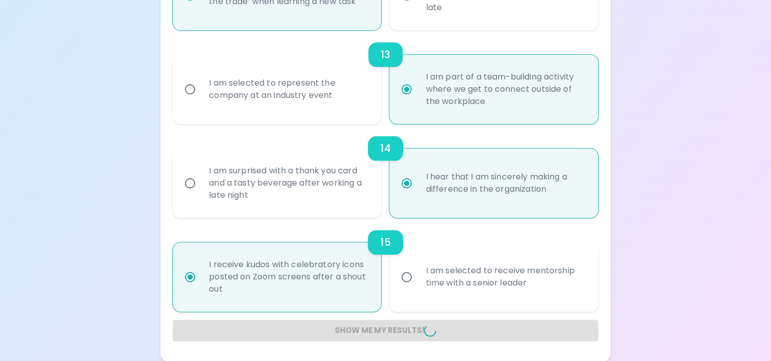
radio input "false"
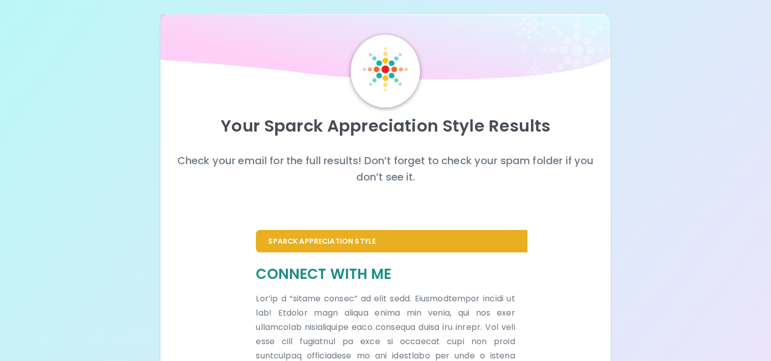
scroll to position [0, 0]
